Goal: Download file/media

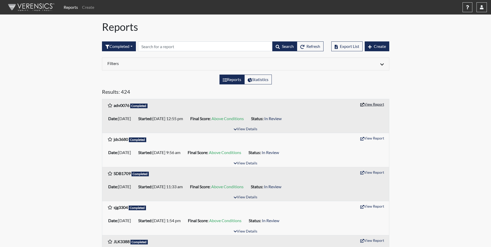
click at [373, 105] on button "View Report" at bounding box center [372, 104] width 28 height 8
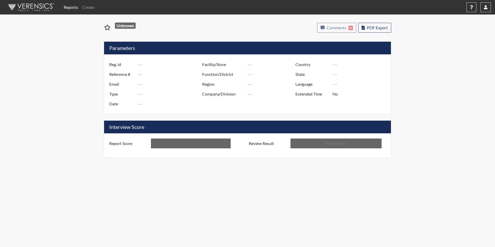
type input "adv0076"
type input "51263"
type input "---"
type input "Corrections Pre-Employment"
type input "[DATE]"
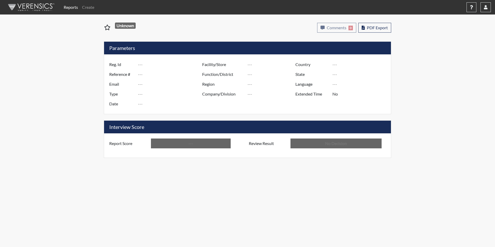
type input "Macon SP"
type input "[GEOGRAPHIC_DATA]"
type input "[US_STATE]"
type input "English"
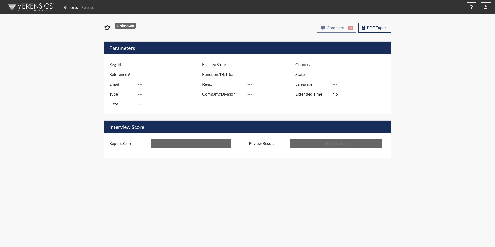
type input "Above Conditions"
type input "In Review"
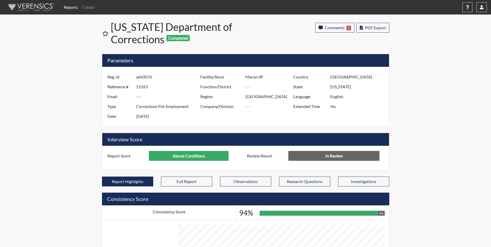
scroll to position [86, 215]
click at [370, 30] on span "PDF Export" at bounding box center [375, 27] width 21 height 5
